Goal: Task Accomplishment & Management: Complete application form

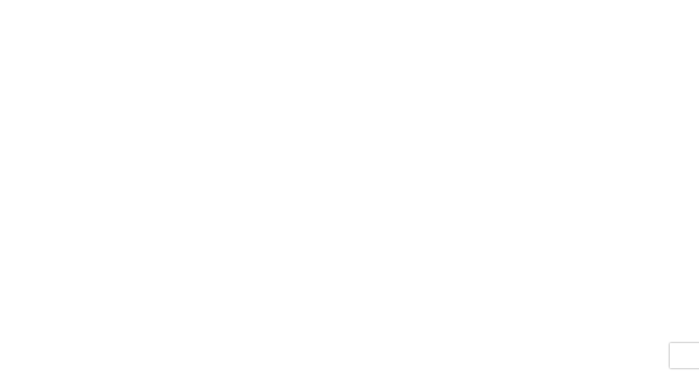
select select "FULL"
select select "LBS"
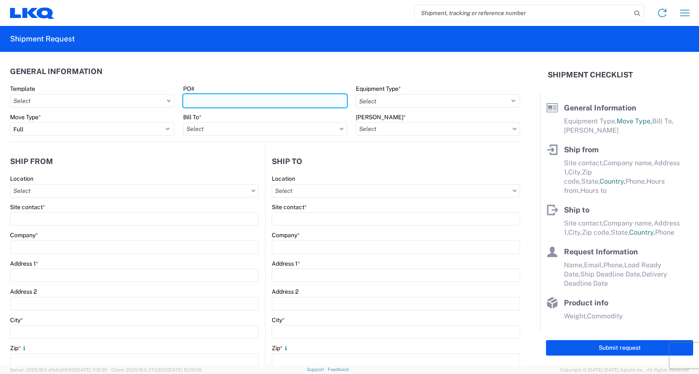
click at [232, 99] on input "PO#" at bounding box center [265, 100] width 164 height 13
type input "T31495"
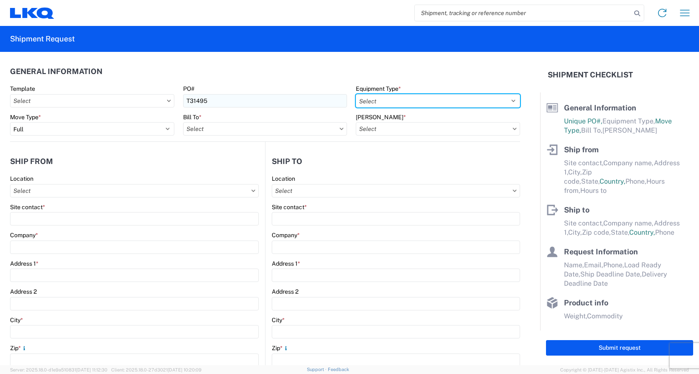
select select "STDV"
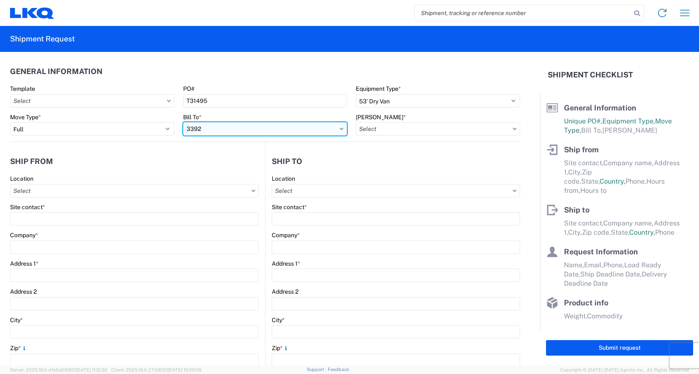
type input "3392"
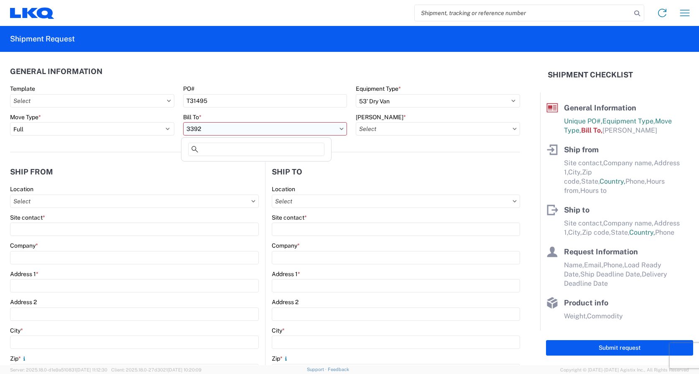
click at [224, 126] on input "3392" at bounding box center [265, 128] width 164 height 13
type input "3392"
click at [224, 170] on div "3392 - Transmetco" at bounding box center [256, 165] width 146 height 13
type input "3392 - Transmetco"
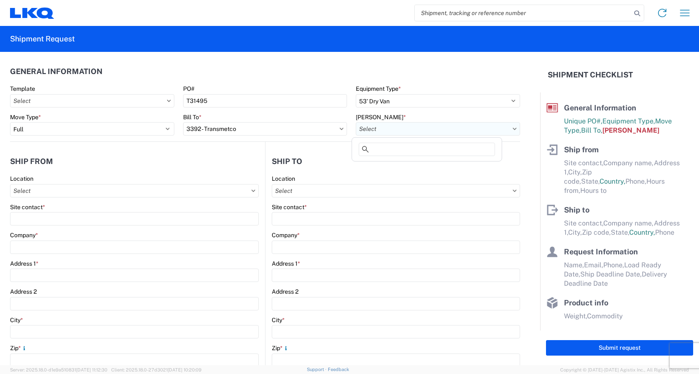
click at [384, 127] on input "[PERSON_NAME] *" at bounding box center [438, 128] width 164 height 13
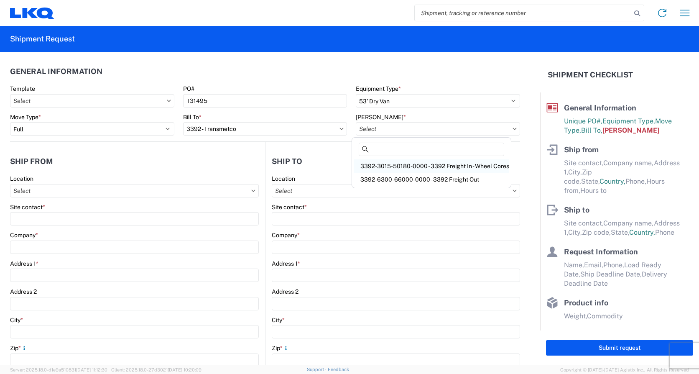
click at [399, 167] on div "3392-3015-50180-0000 - 3392 Freight In - Wheel Cores" at bounding box center [431, 165] width 155 height 13
type input "3392-3015-50180-0000 - 3392 Freight In - Wheel Cores"
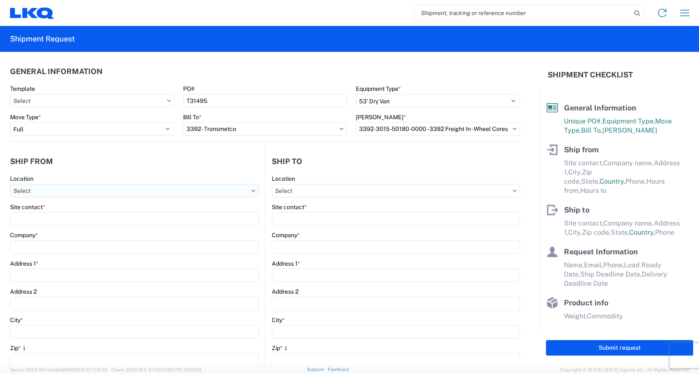
click at [33, 190] on input "Location" at bounding box center [134, 190] width 249 height 13
type input "1701"
click at [51, 230] on div "1701- LKQ of [GEOGRAPHIC_DATA][US_STATE]" at bounding box center [85, 227] width 146 height 13
type input "1701- LKQ of [GEOGRAPHIC_DATA][US_STATE]"
type input "LKQ Corporation"
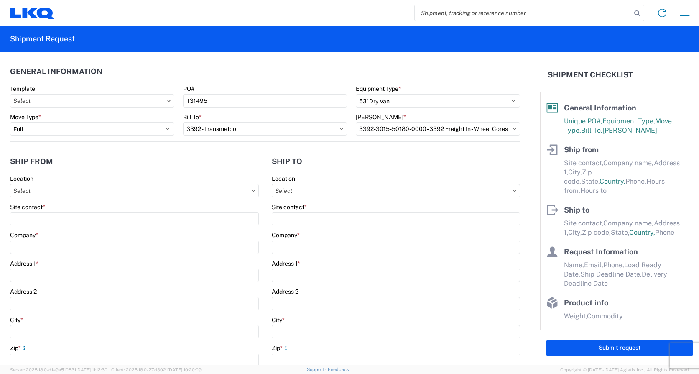
type input "[STREET_ADDRESS][PERSON_NAME]"
type input "[PERSON_NAME]"
type input "76028"
select select "[GEOGRAPHIC_DATA]"
select select "US"
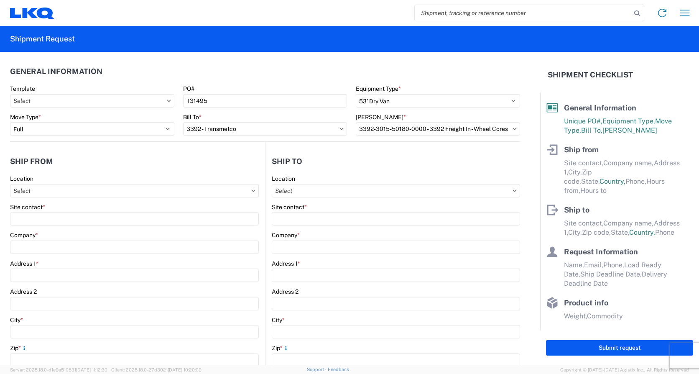
type input "08:00"
type input "17:00"
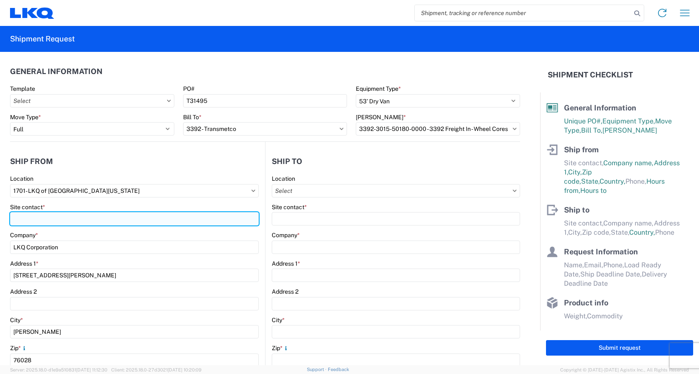
click at [41, 221] on input "Site contact *" at bounding box center [134, 218] width 249 height 13
type input "[PERSON_NAME]"
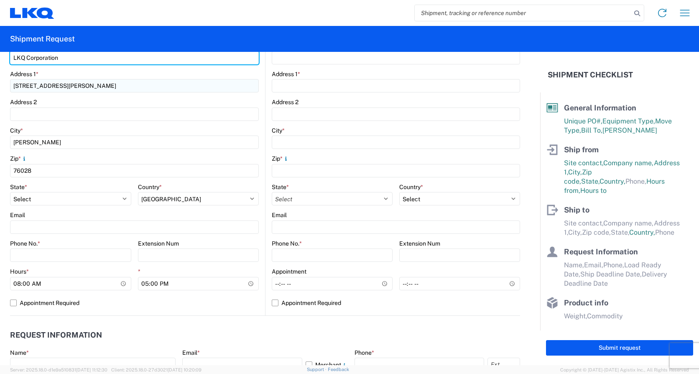
scroll to position [209, 0]
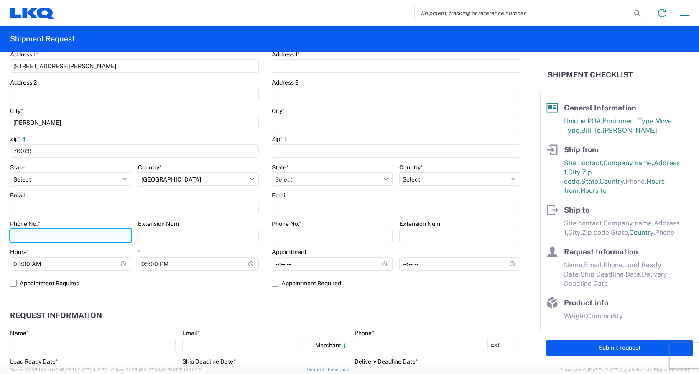
click at [56, 235] on input "Phone No. *" at bounding box center [70, 235] width 121 height 13
type input "4699413780"
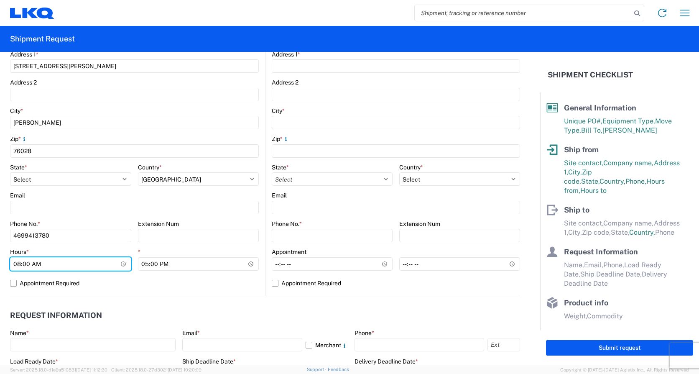
type input "07:00"
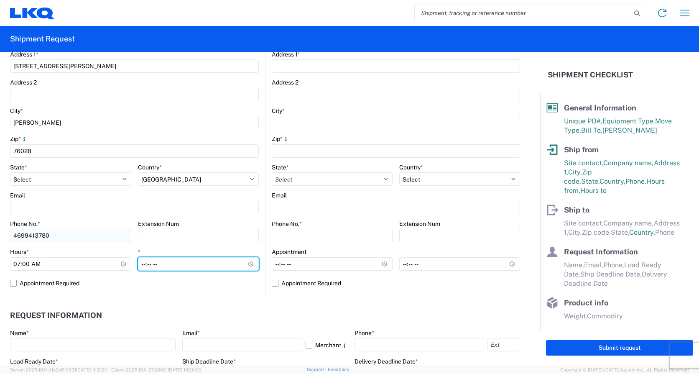
type input "15:00"
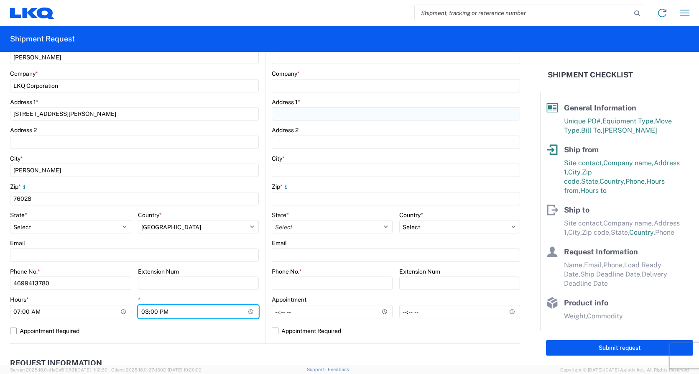
scroll to position [42, 0]
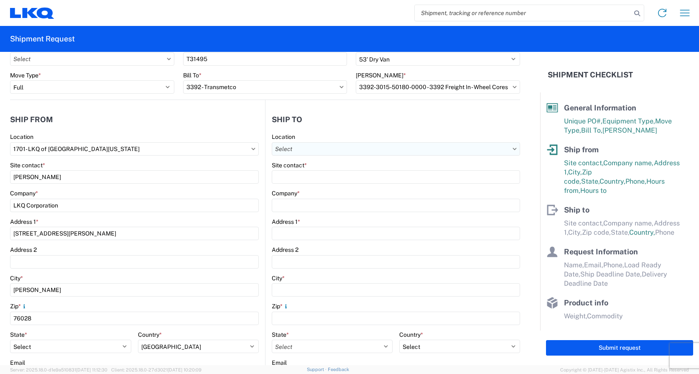
click at [303, 153] on input "Location" at bounding box center [396, 148] width 248 height 13
type input "3392"
click at [309, 190] on div "3392 - Transmetco" at bounding box center [344, 185] width 146 height 13
type input "3392 - Transmetco"
type input "LKQ Corporation"
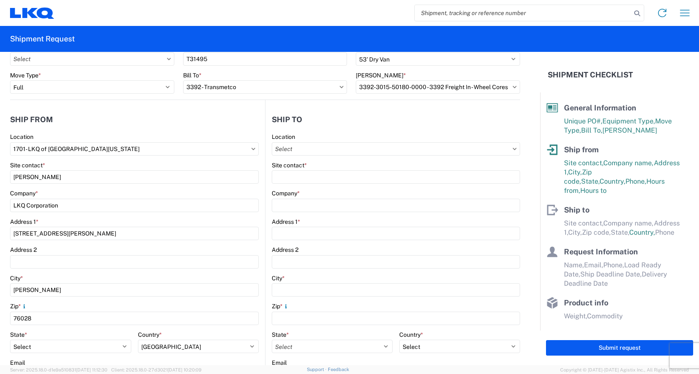
type input "[STREET_ADDRESS]"
type input "Huntington"
type input "46750"
select select "IN"
select select "US"
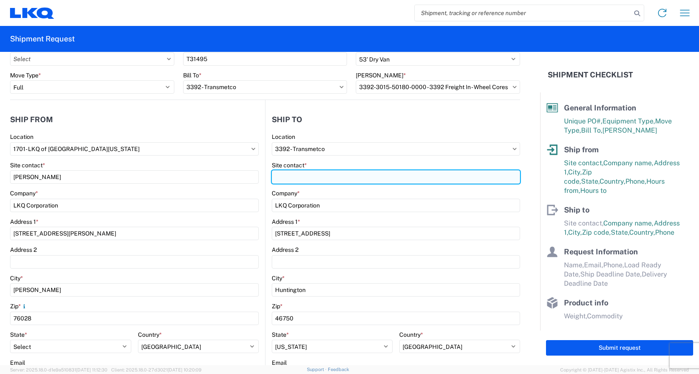
click at [288, 177] on input "Site contact *" at bounding box center [396, 176] width 248 height 13
type input "[PERSON_NAME]"
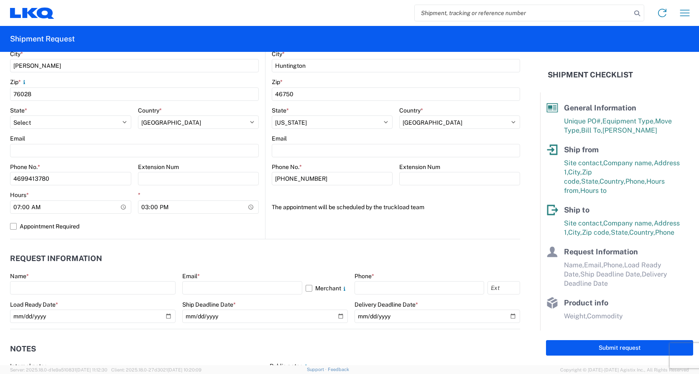
scroll to position [292, 0]
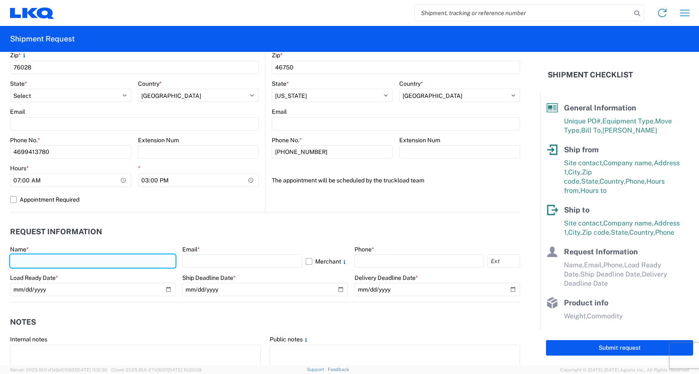
click at [21, 259] on input "text" at bounding box center [92, 260] width 165 height 13
type input "[PERSON_NAME]"
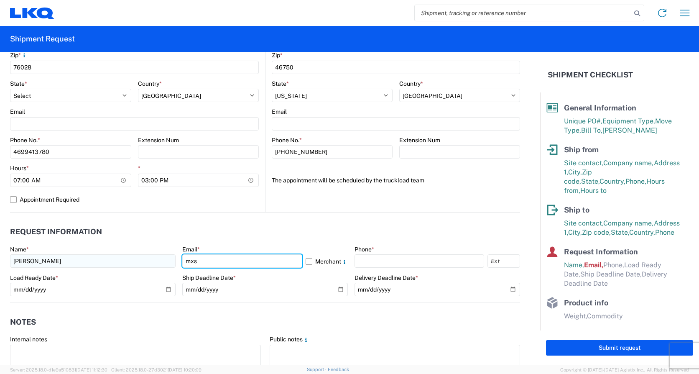
type input "[EMAIL_ADDRESS][DOMAIN_NAME]"
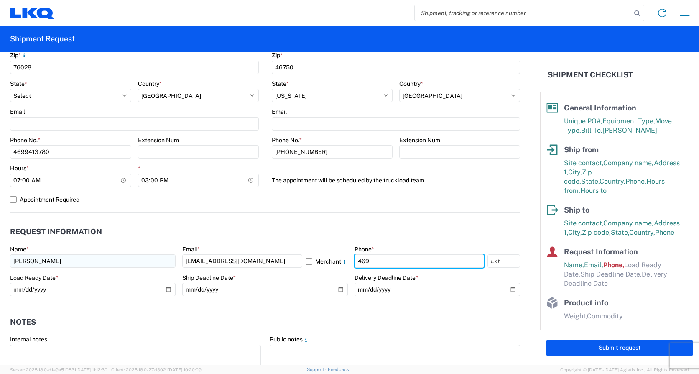
type input "4699413780"
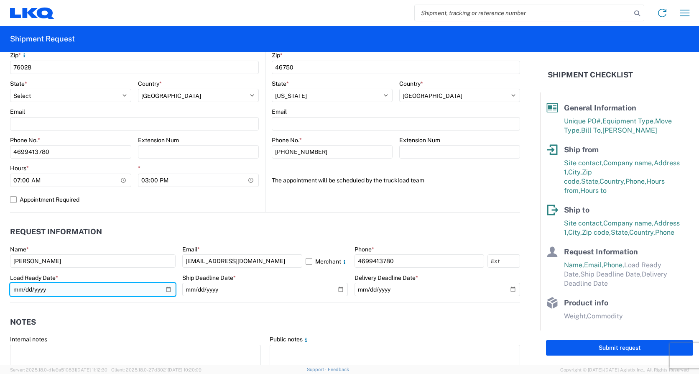
click at [166, 288] on input "date" at bounding box center [92, 288] width 165 height 13
type input "[DATE]"
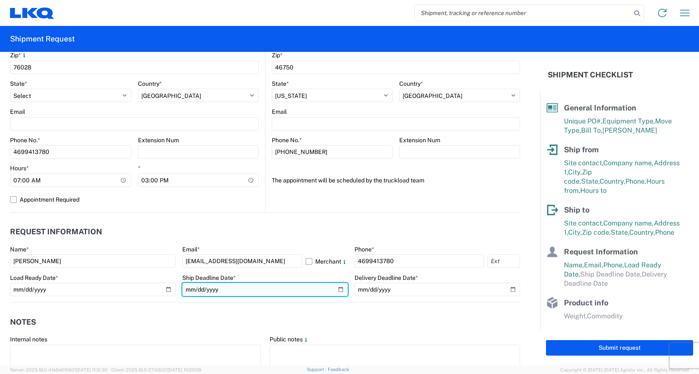
click at [337, 286] on input "date" at bounding box center [264, 288] width 165 height 13
type input "[DATE]"
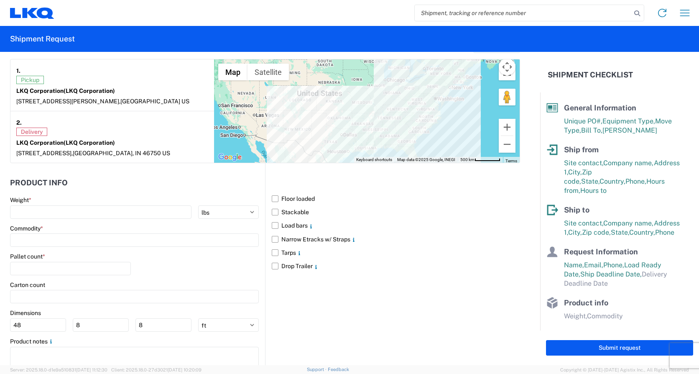
scroll to position [669, 0]
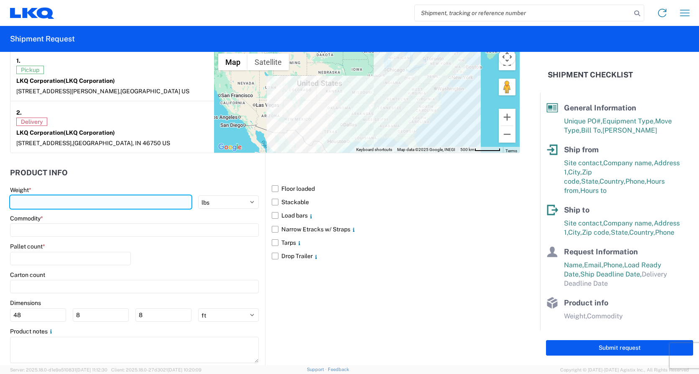
click at [79, 203] on input "number" at bounding box center [100, 201] width 181 height 13
type input "40000"
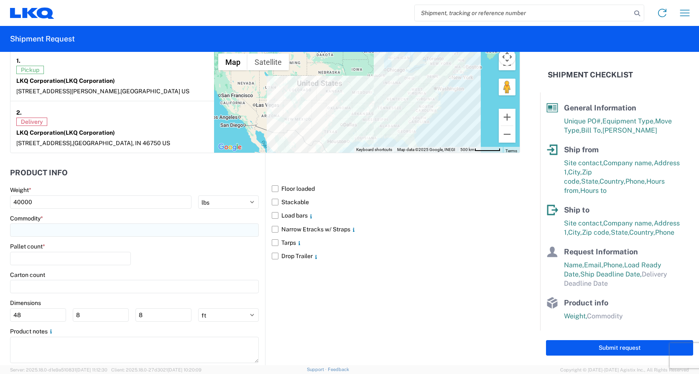
click at [58, 229] on input at bounding box center [134, 229] width 249 height 13
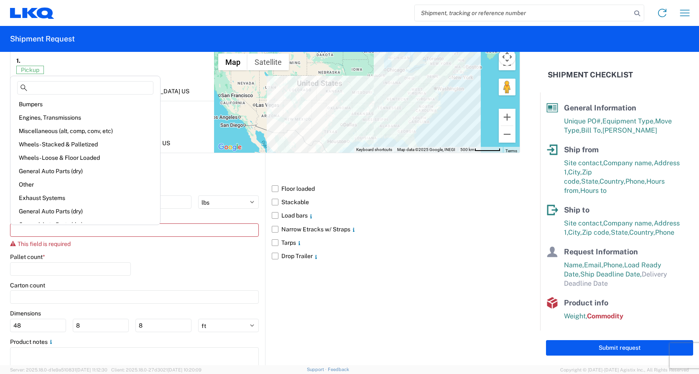
scroll to position [0, 0]
click at [59, 144] on div "Wheels - Stacked & Palletized" at bounding box center [85, 144] width 146 height 13
type input "Wheels - Stacked & Palletized"
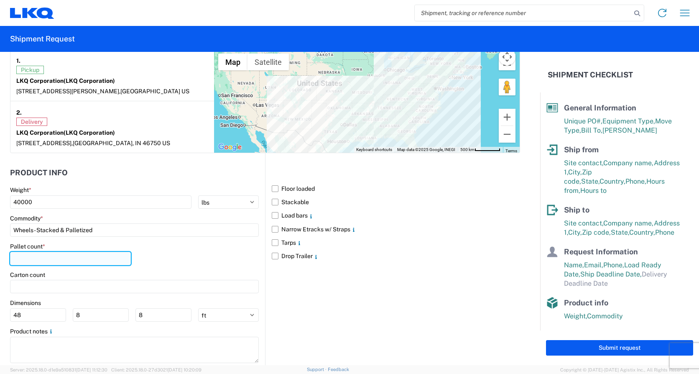
click at [51, 255] on input "number" at bounding box center [70, 258] width 121 height 13
type input "44"
click at [272, 187] on label "Floor loaded" at bounding box center [396, 188] width 248 height 13
click at [0, 0] on input "Floor loaded" at bounding box center [0, 0] width 0 height 0
click at [273, 201] on label "Stackable" at bounding box center [396, 201] width 248 height 13
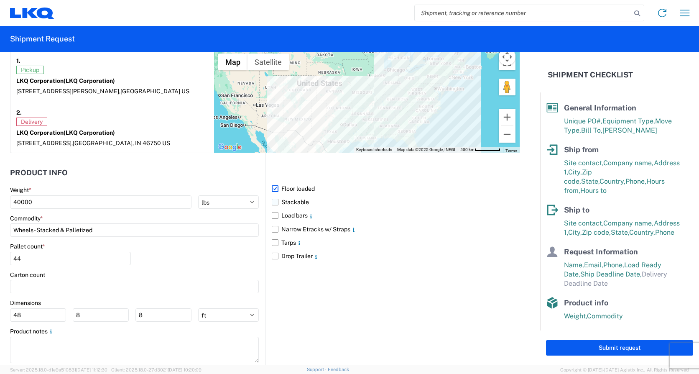
click at [0, 0] on input "Stackable" at bounding box center [0, 0] width 0 height 0
click at [273, 229] on label "Narrow Etracks w/ Straps" at bounding box center [396, 228] width 248 height 13
click at [0, 0] on input "Narrow Etracks w/ Straps" at bounding box center [0, 0] width 0 height 0
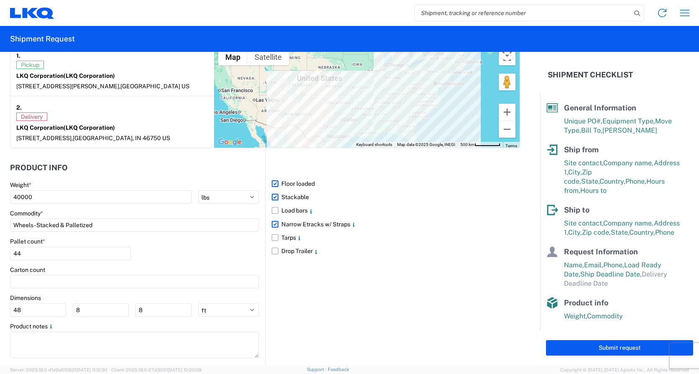
scroll to position [689, 0]
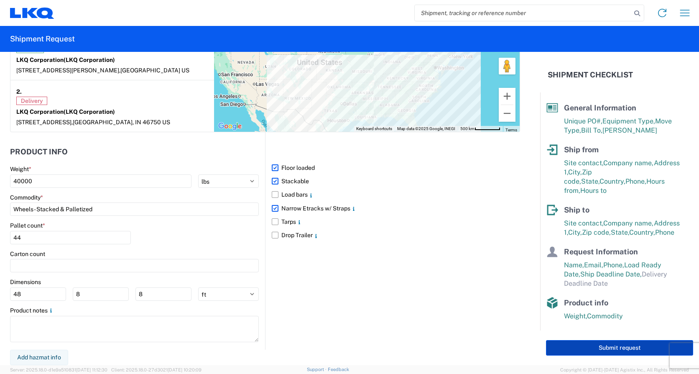
click at [601, 346] on button "Submit request" at bounding box center [619, 347] width 147 height 15
select select "US"
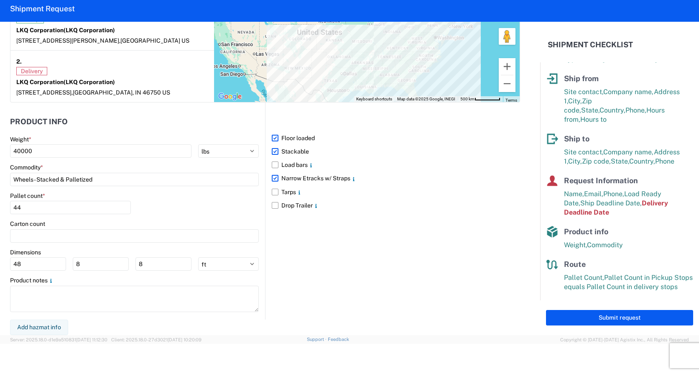
scroll to position [449, 0]
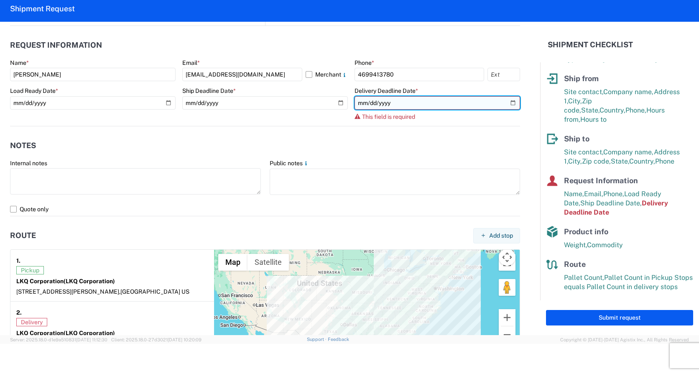
click at [507, 102] on input "date" at bounding box center [436, 102] width 165 height 13
type input "[DATE]"
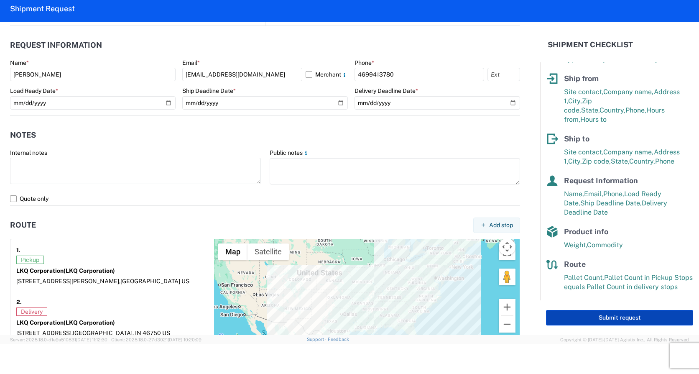
click at [605, 317] on button "Submit request" at bounding box center [619, 317] width 147 height 15
